Goal: Task Accomplishment & Management: Manage account settings

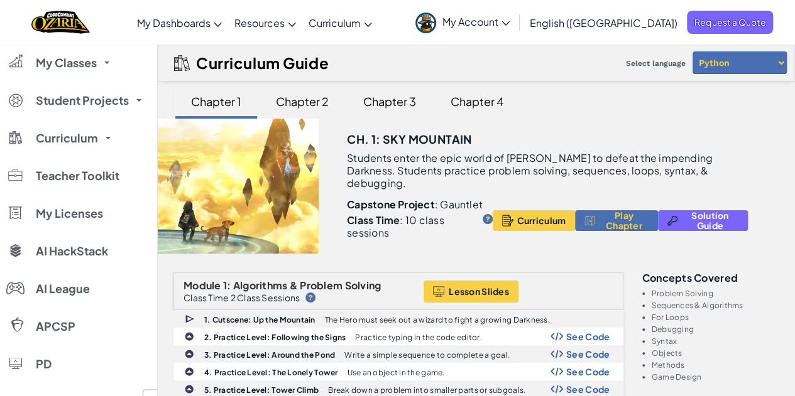
click at [300, 101] on div "Chapter 2" at bounding box center [302, 102] width 78 height 30
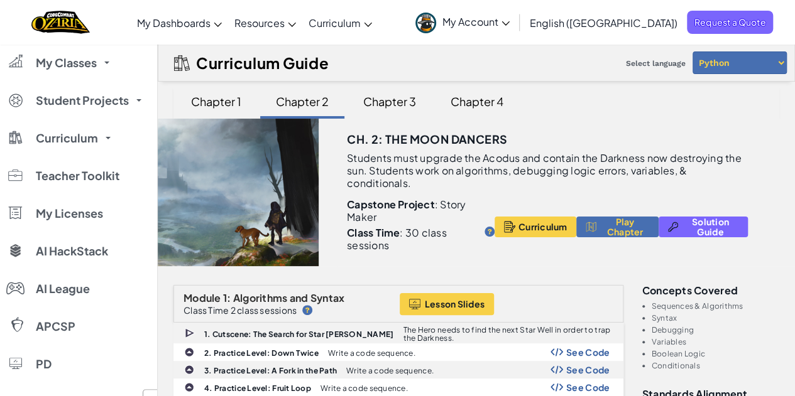
click at [361, 28] on span "Curriculum" at bounding box center [334, 22] width 52 height 13
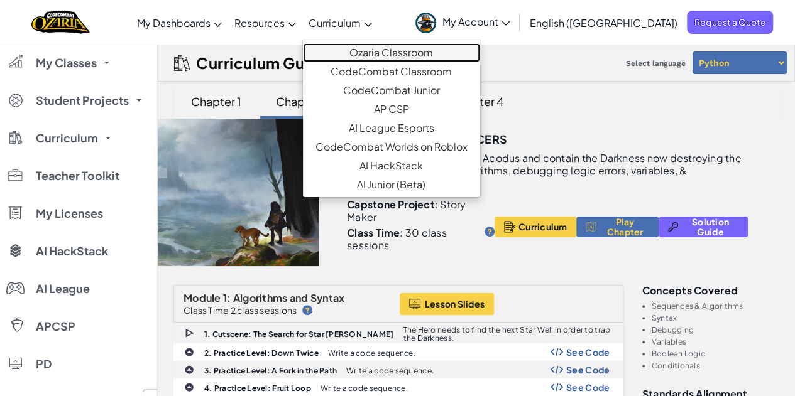
click at [406, 52] on link "Ozaria Classroom" at bounding box center [391, 52] width 177 height 19
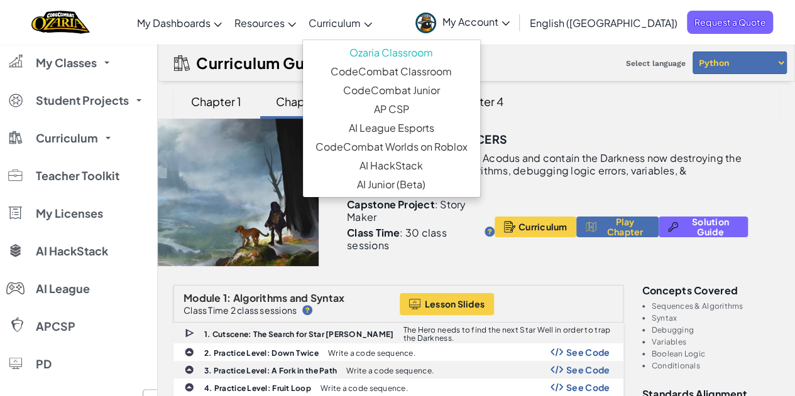
click at [0, 0] on link "Ozaria Teacher Dashboard" at bounding box center [0, 0] width 0 height 0
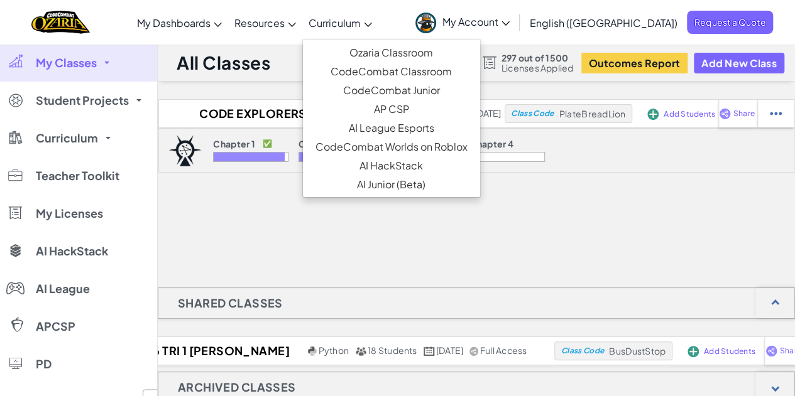
click at [316, 159] on div at bounding box center [335, 157] width 75 height 10
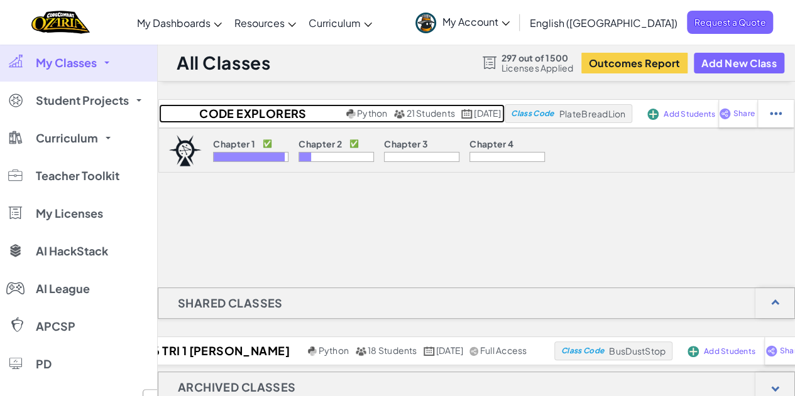
click at [245, 110] on h2 "Code Explorers Period 09 Trimester 1" at bounding box center [251, 113] width 185 height 19
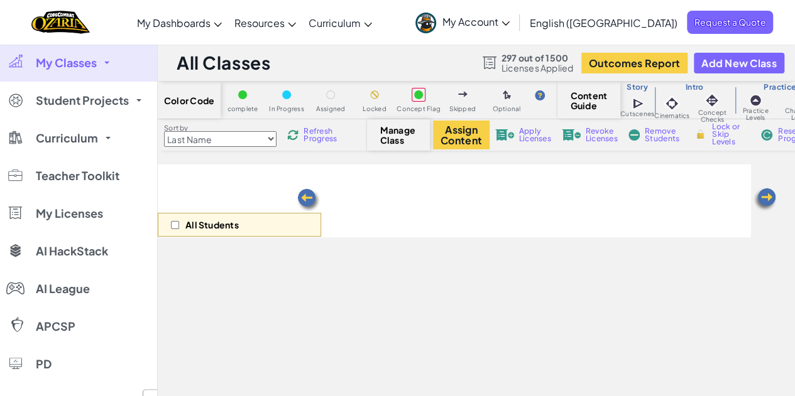
select select "5d8a57abe8919b28d5113af1"
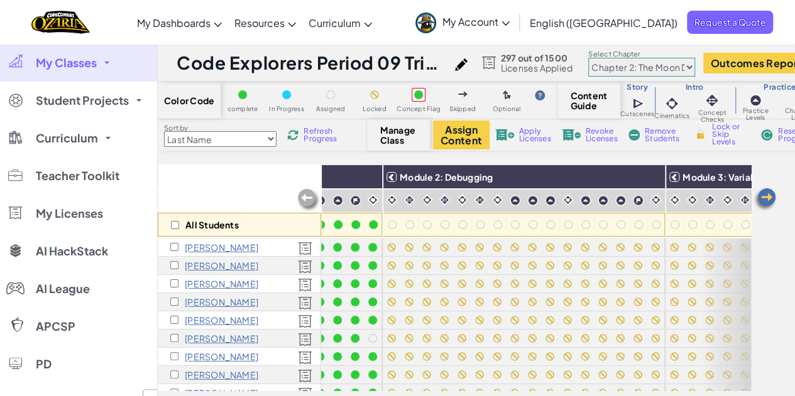
scroll to position [0, 241]
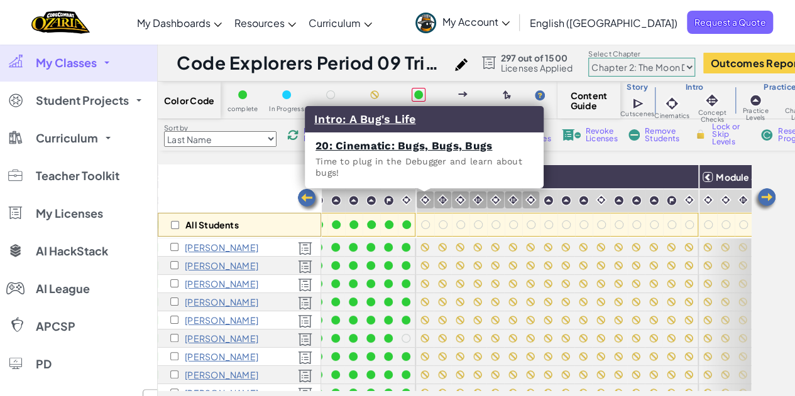
click at [425, 199] on img at bounding box center [425, 200] width 12 height 12
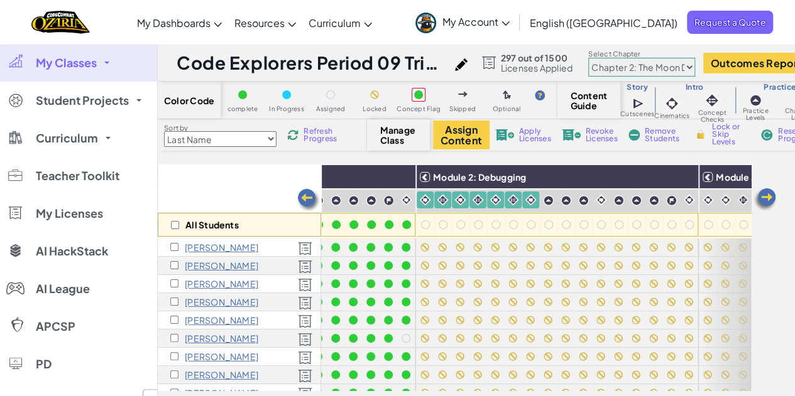
click at [723, 133] on span "Lock or Skip Levels" at bounding box center [730, 134] width 37 height 23
checkbox input "true"
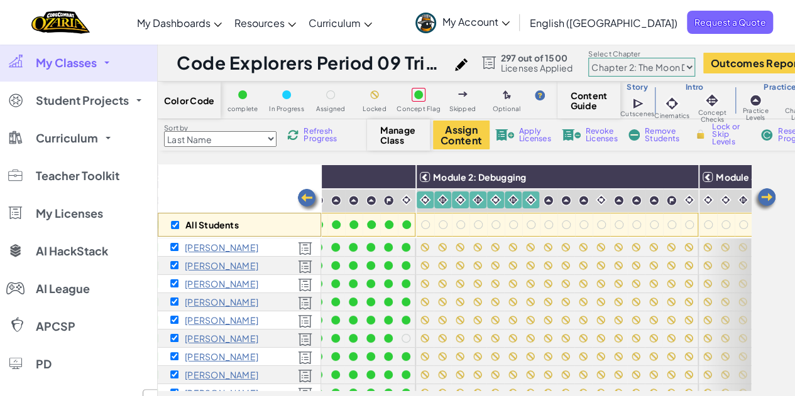
checkbox input "true"
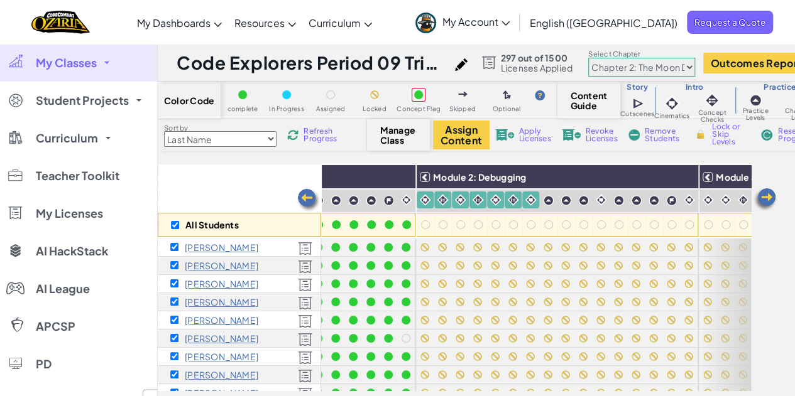
checkbox input "true"
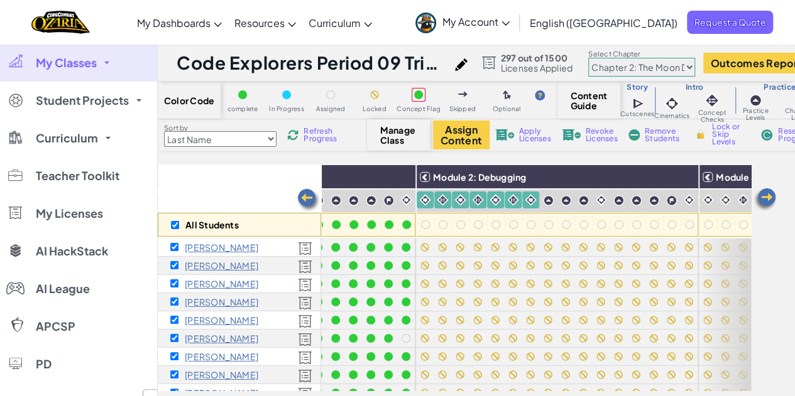
checkbox input "true"
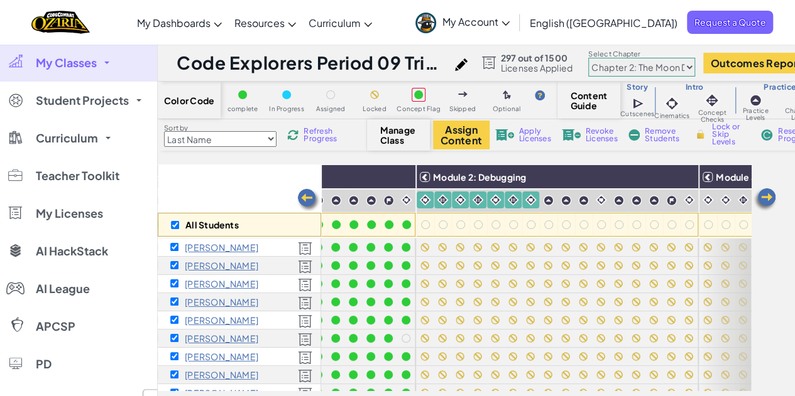
checkbox input "true"
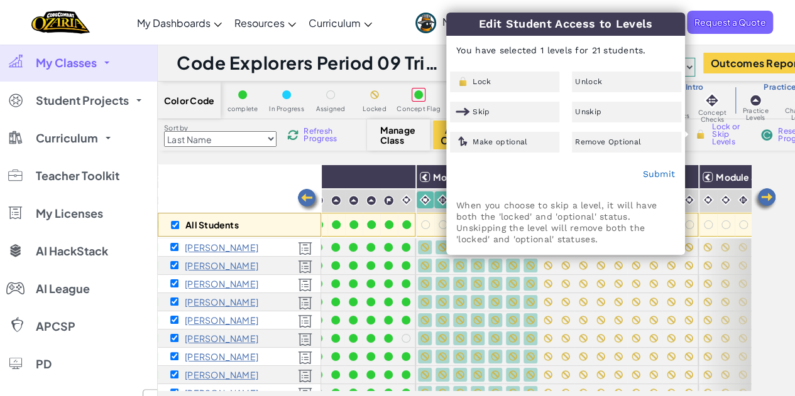
click at [607, 82] on div "Unlock" at bounding box center [626, 82] width 109 height 21
click at [653, 175] on link "Submit" at bounding box center [658, 174] width 33 height 10
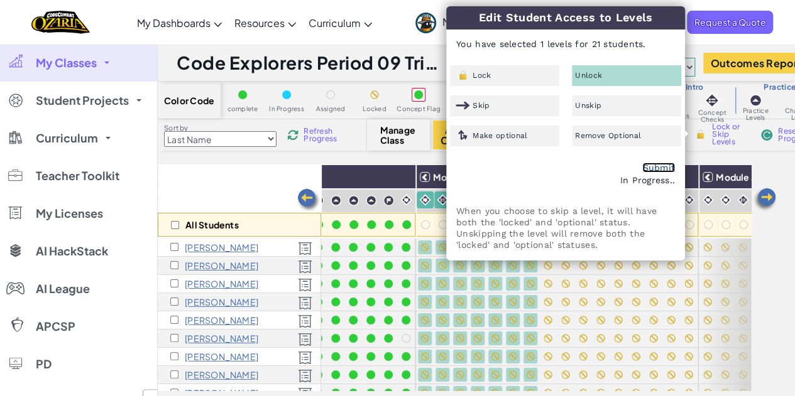
checkbox input "false"
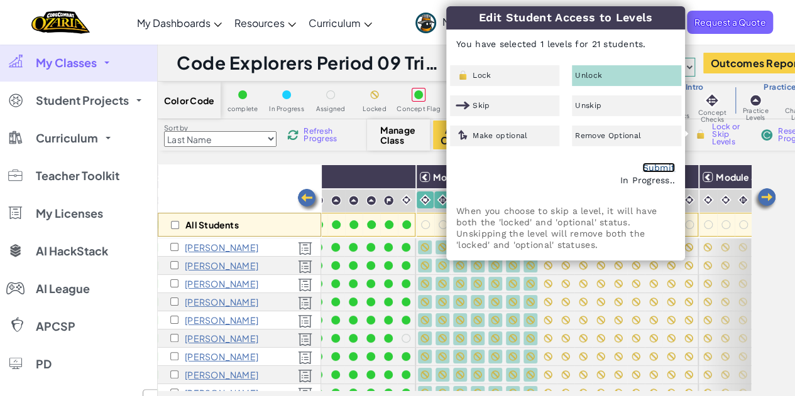
checkbox input "false"
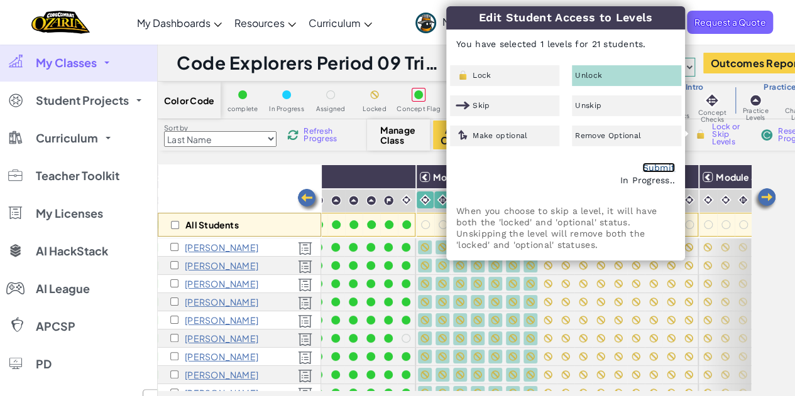
checkbox input "false"
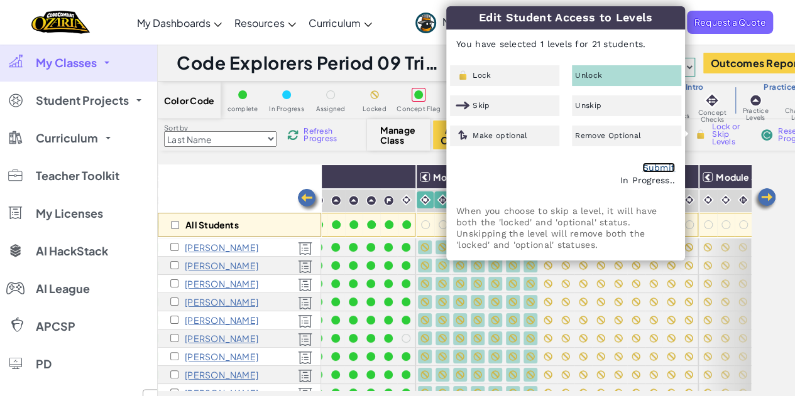
checkbox input "false"
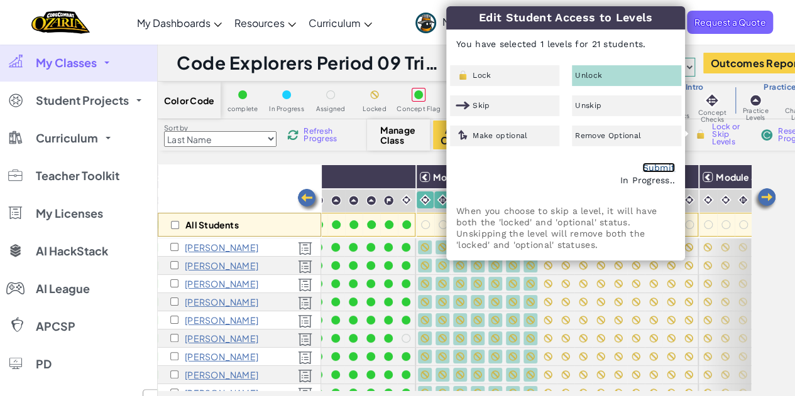
checkbox input "false"
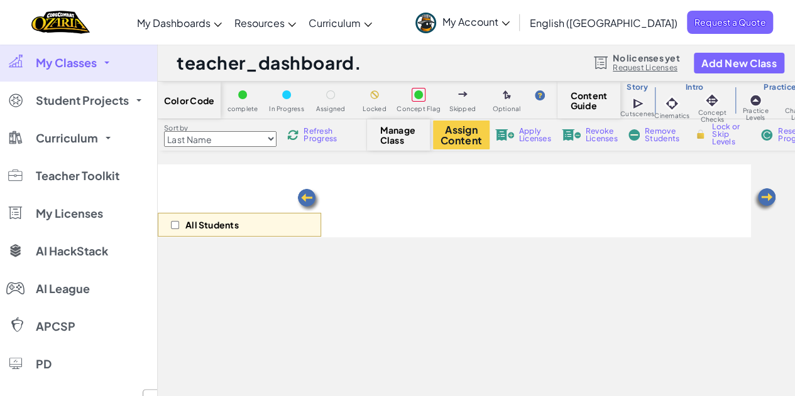
select select "5d8a57abe8919b28d5113af1"
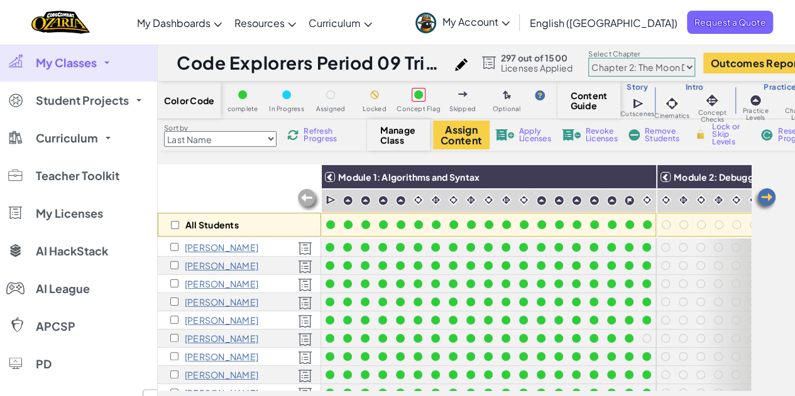
click at [761, 202] on img at bounding box center [764, 199] width 25 height 25
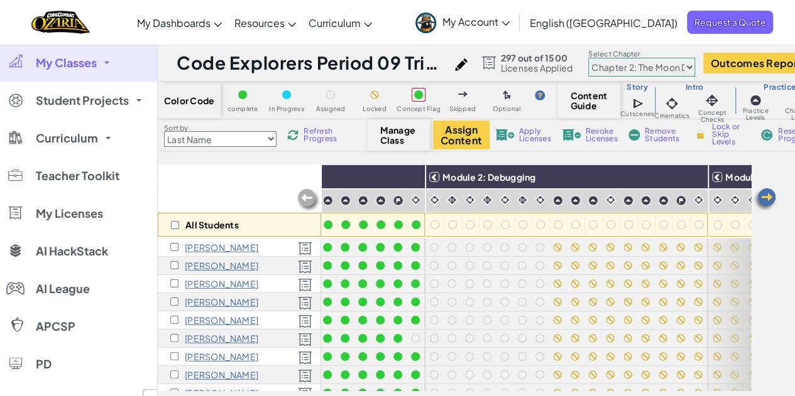
scroll to position [0, 251]
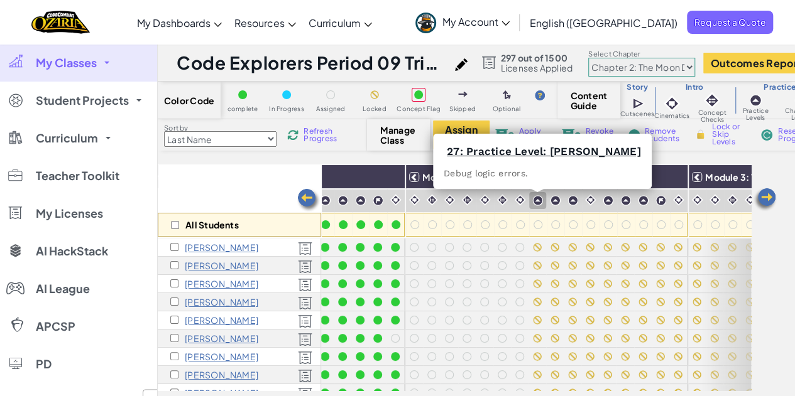
click at [535, 204] on img at bounding box center [537, 200] width 11 height 11
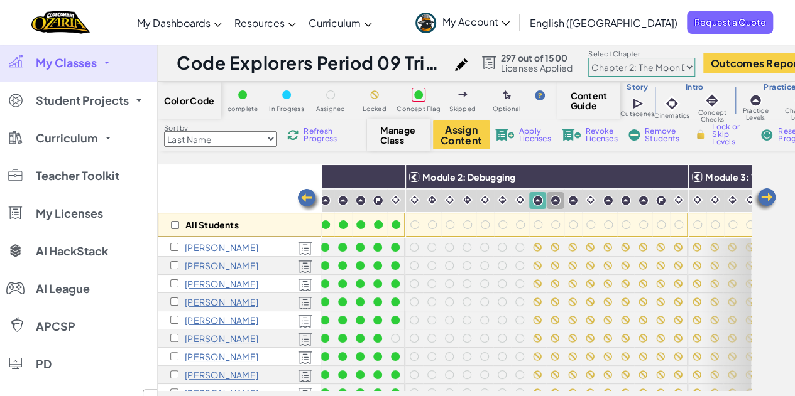
click at [550, 203] on img at bounding box center [555, 200] width 11 height 11
click at [570, 203] on img at bounding box center [572, 200] width 11 height 11
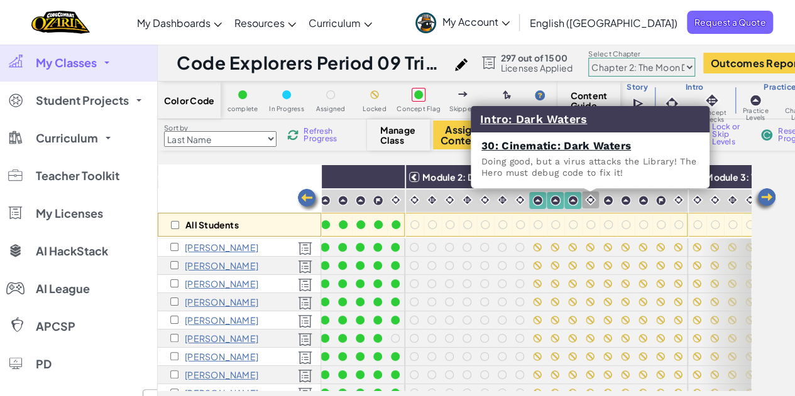
click at [591, 203] on img at bounding box center [590, 200] width 12 height 12
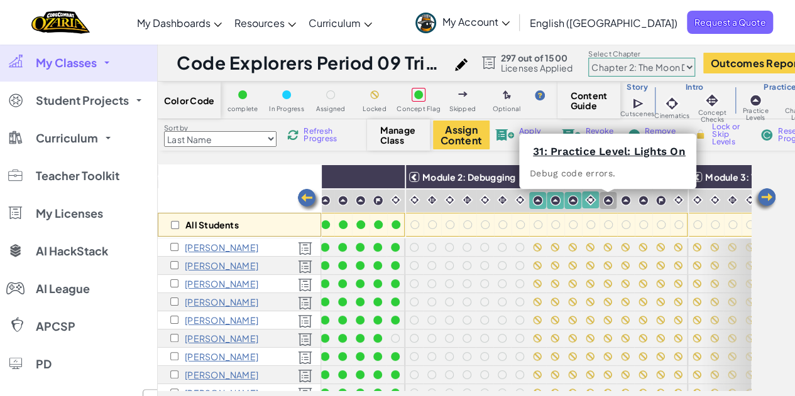
click at [610, 204] on img at bounding box center [607, 200] width 11 height 11
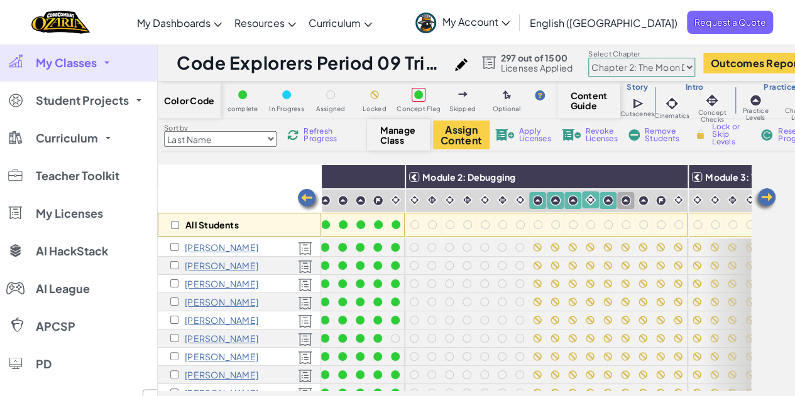
click at [624, 204] on img at bounding box center [625, 200] width 11 height 11
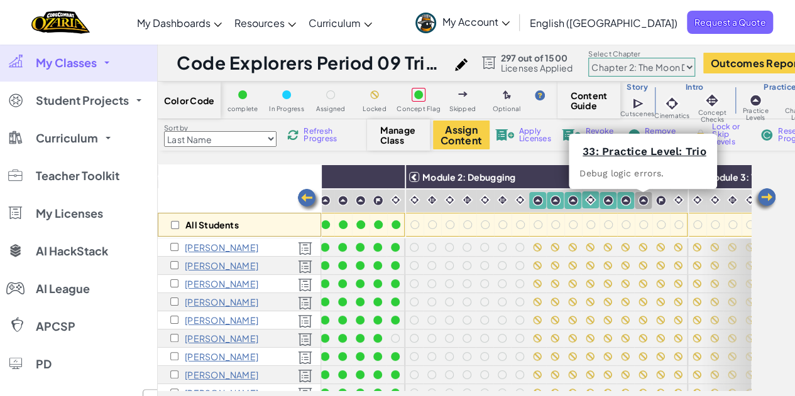
click at [639, 203] on img at bounding box center [643, 200] width 11 height 11
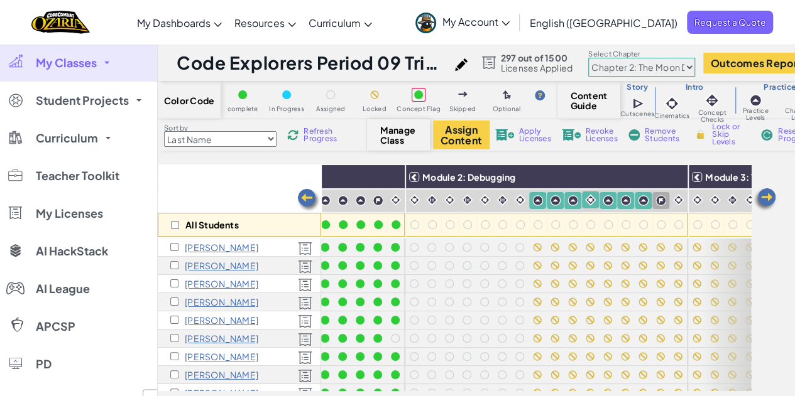
click at [656, 201] on img at bounding box center [660, 200] width 11 height 11
click at [676, 199] on img at bounding box center [678, 200] width 12 height 12
click at [716, 136] on span "Lock or Skip Levels" at bounding box center [730, 134] width 37 height 23
checkbox input "true"
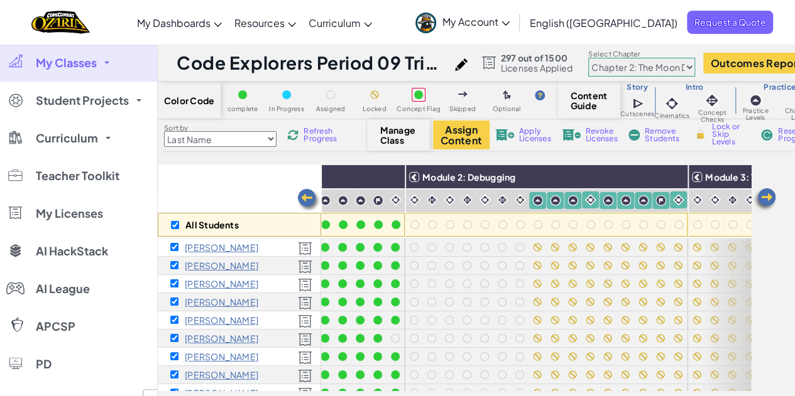
checkbox input "true"
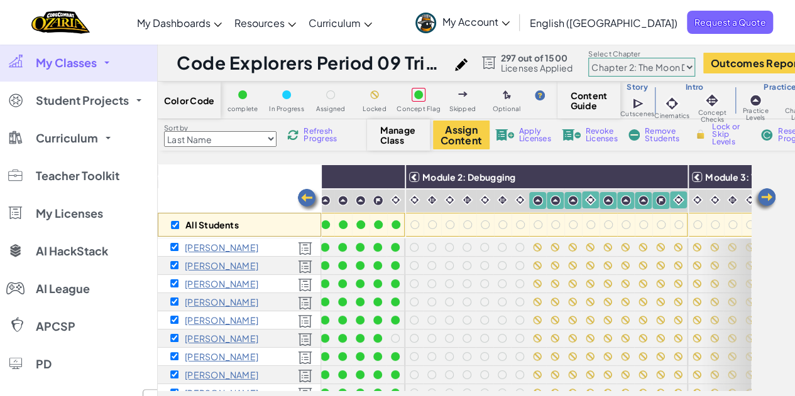
checkbox input "true"
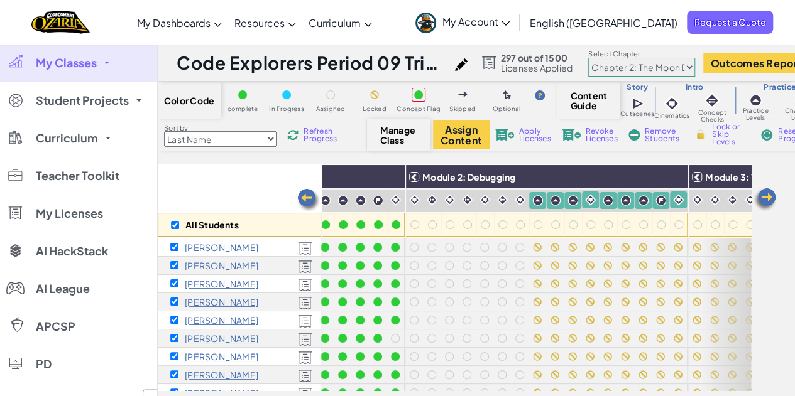
checkbox input "true"
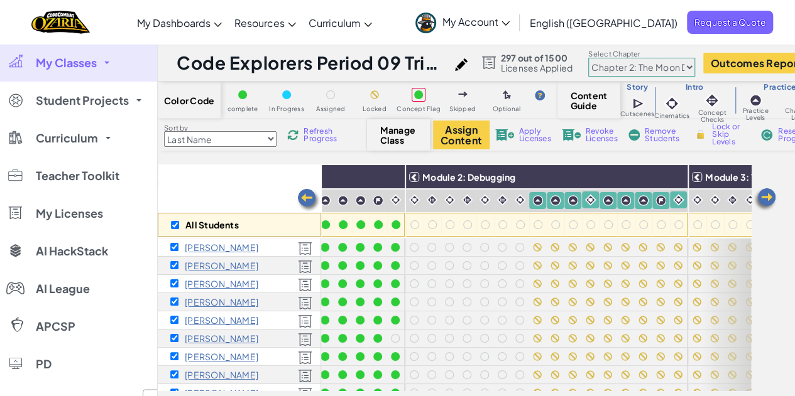
checkbox input "true"
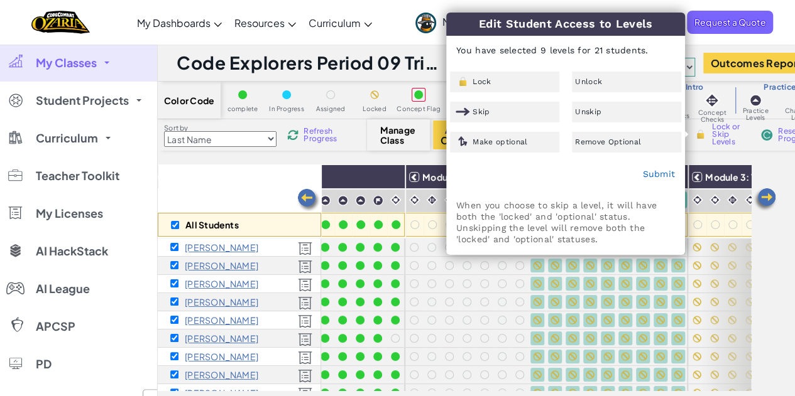
click at [598, 85] on span "Unlock" at bounding box center [588, 82] width 27 height 8
click at [653, 172] on link "Submit" at bounding box center [658, 174] width 33 height 10
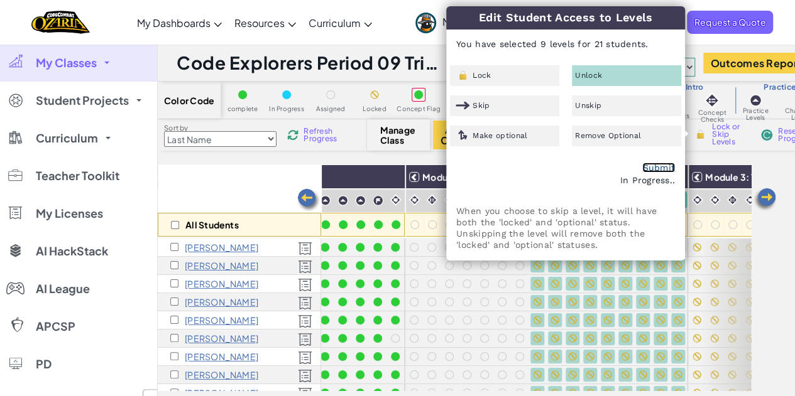
checkbox input "false"
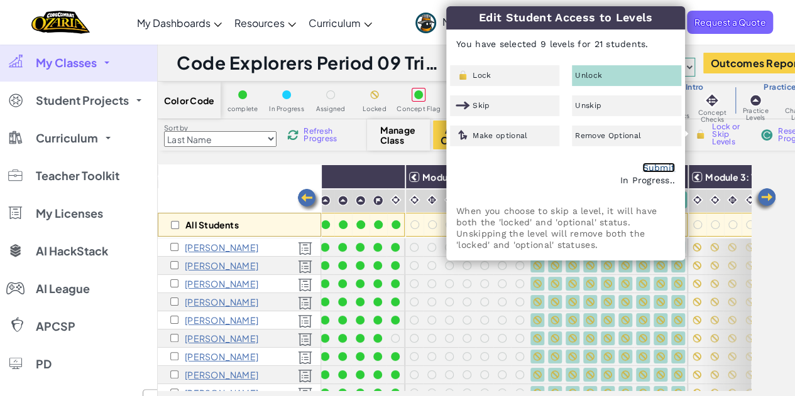
checkbox input "false"
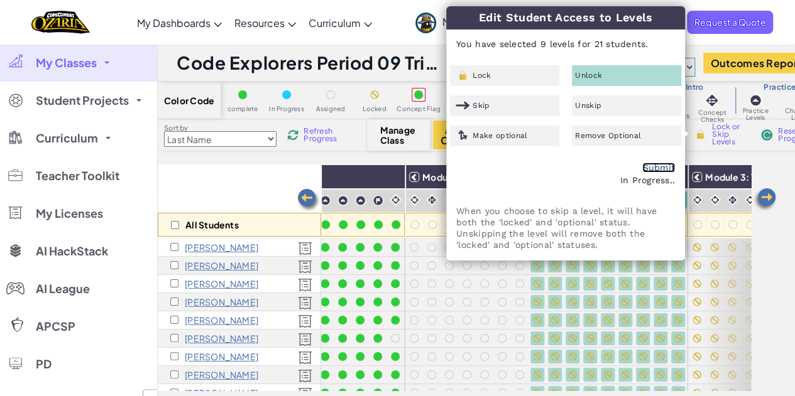
checkbox input "false"
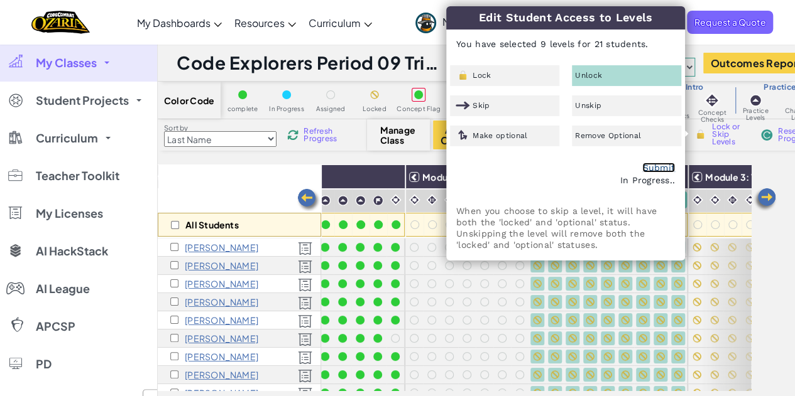
checkbox input "false"
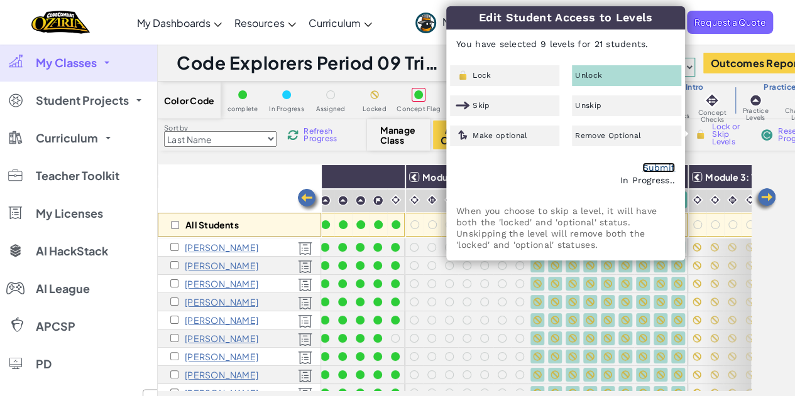
checkbox input "false"
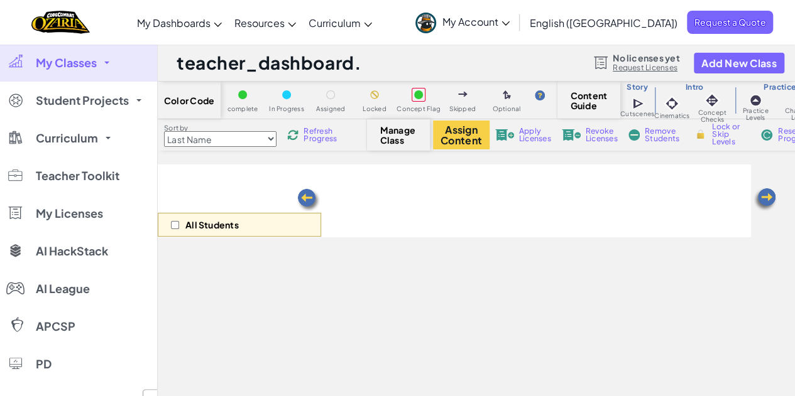
select select "5d8a57abe8919b28d5113af1"
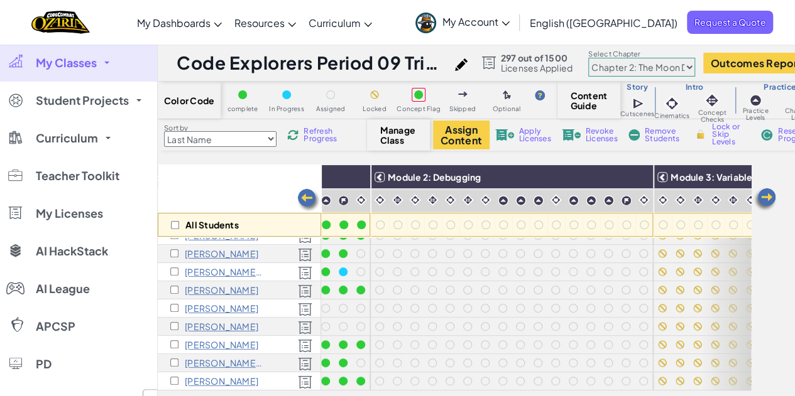
scroll to position [239, 211]
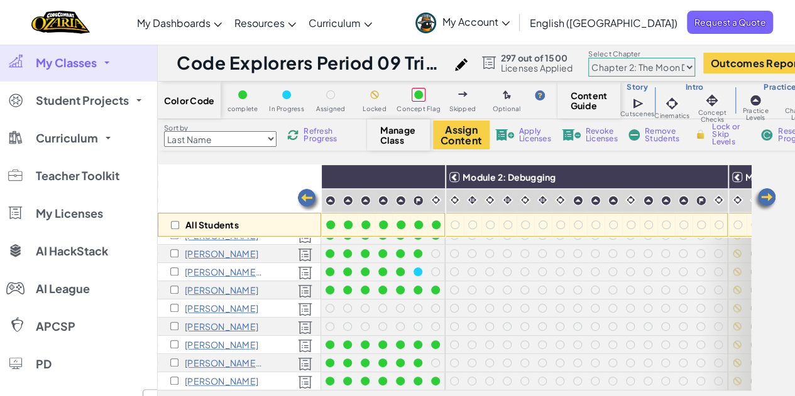
click at [0, 0] on link "Ozaria Classroom" at bounding box center [0, 0] width 0 height 0
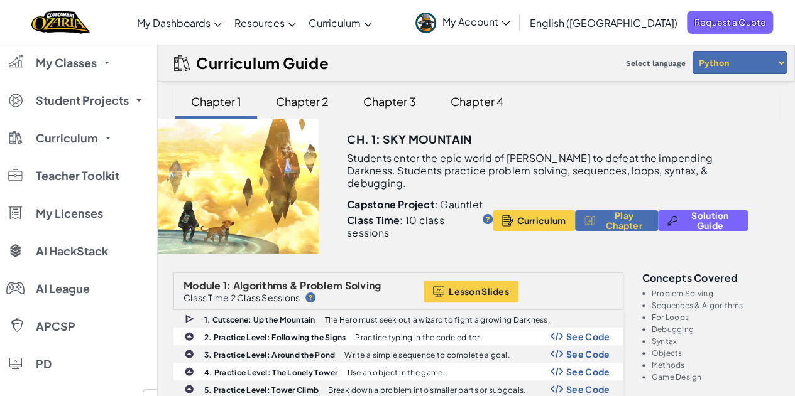
click at [309, 99] on div "Chapter 2" at bounding box center [302, 102] width 78 height 30
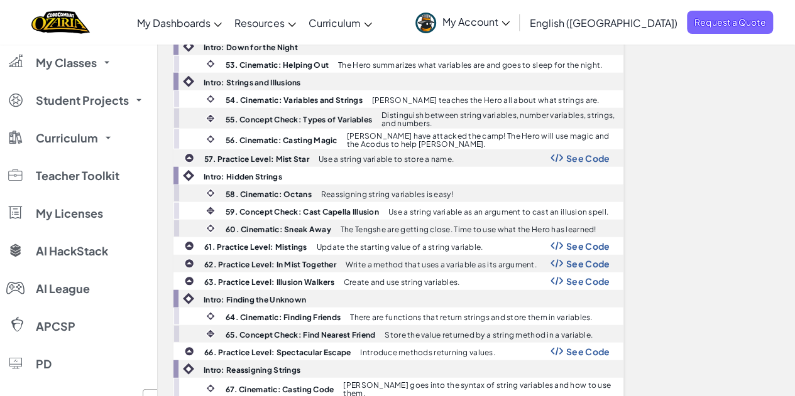
scroll to position [1486, 0]
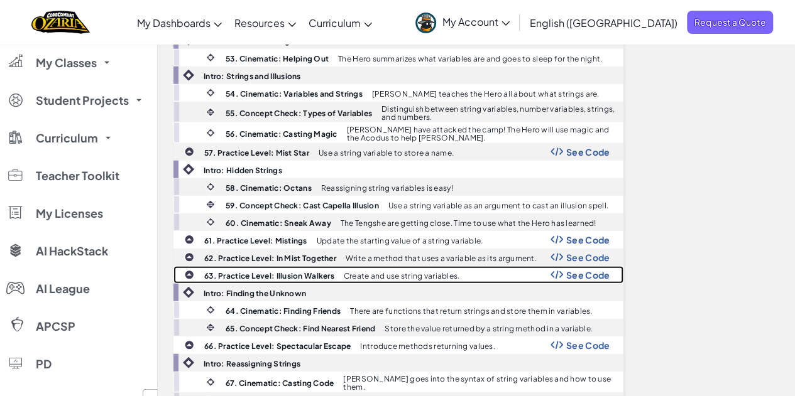
click at [583, 270] on span "See Code" at bounding box center [588, 275] width 44 height 10
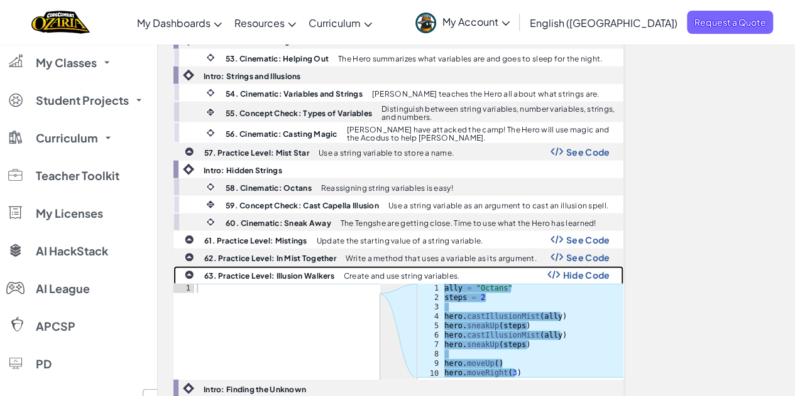
click at [592, 270] on span "Hide Code" at bounding box center [586, 275] width 47 height 10
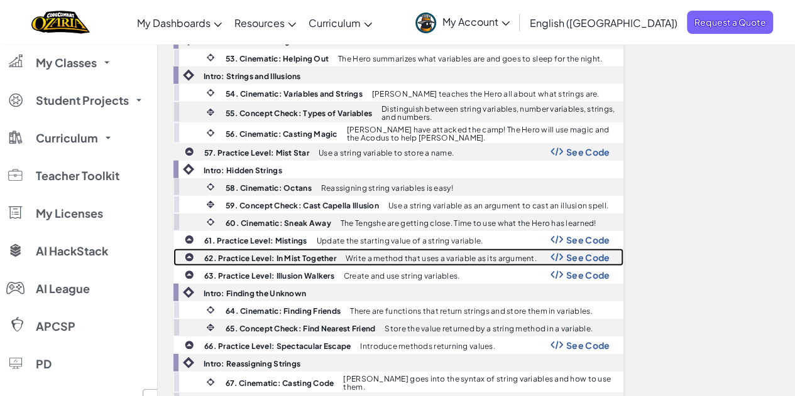
click at [587, 253] on span "See Code" at bounding box center [588, 258] width 44 height 10
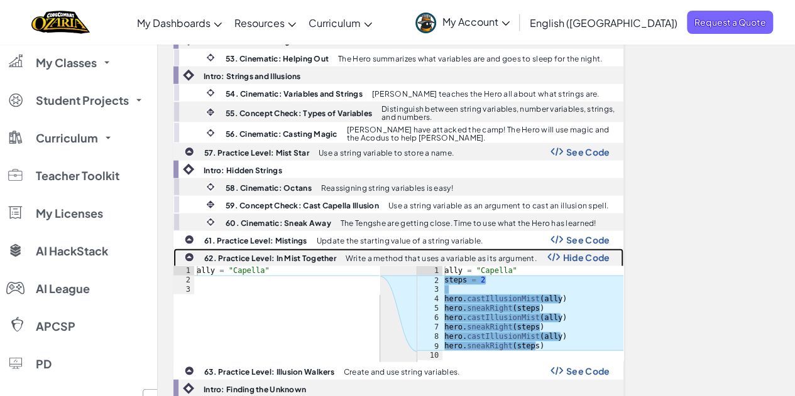
click at [585, 253] on span "Hide Code" at bounding box center [586, 258] width 47 height 10
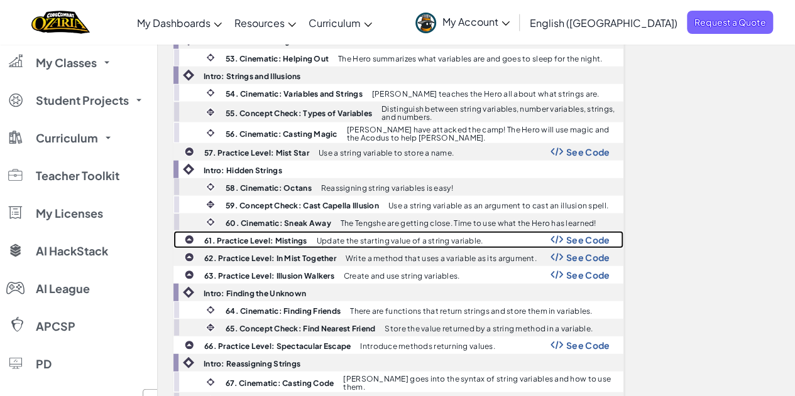
click at [592, 235] on span "See Code" at bounding box center [588, 240] width 44 height 10
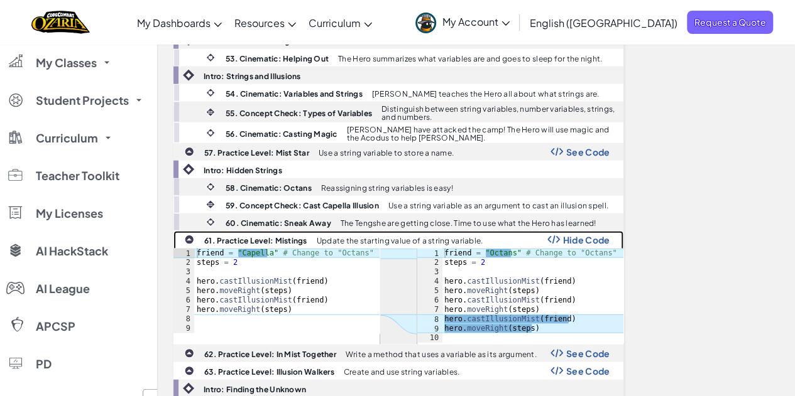
click at [595, 235] on span "Hide Code" at bounding box center [586, 240] width 47 height 10
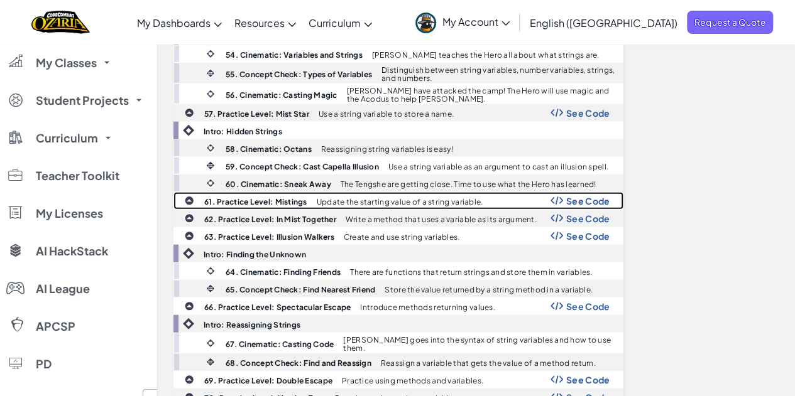
scroll to position [1510, 0]
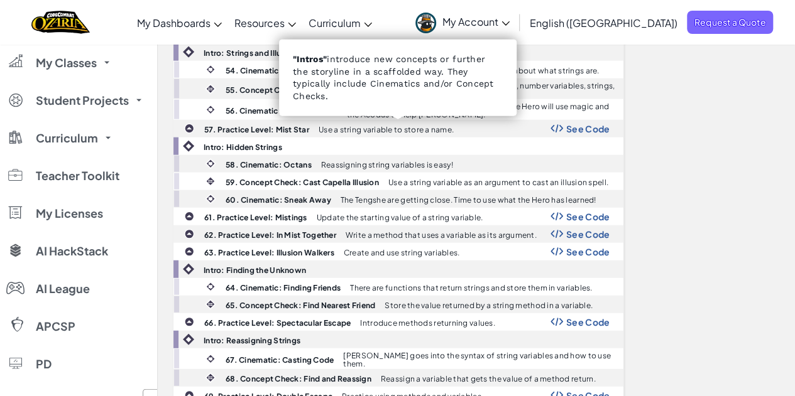
drag, startPoint x: 687, startPoint y: 188, endPoint x: 240, endPoint y: -76, distance: 519.3
